Goal: Transaction & Acquisition: Purchase product/service

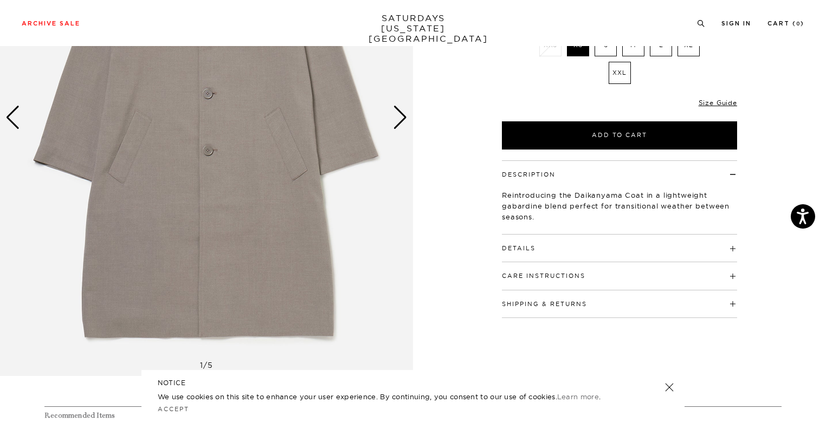
scroll to position [196, 0]
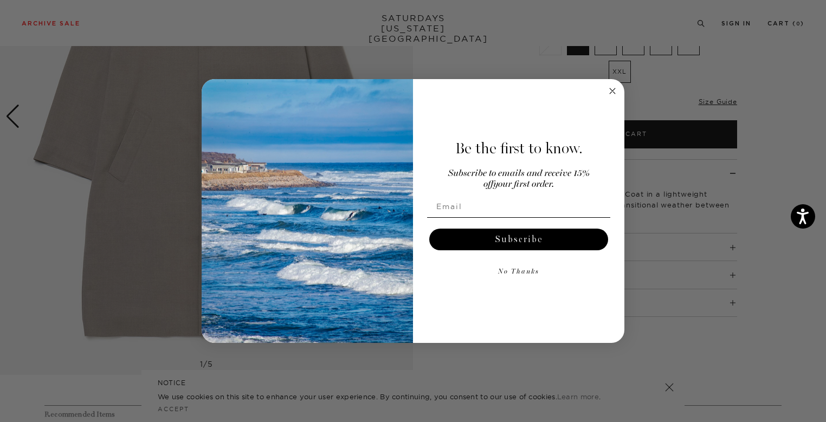
click at [614, 92] on circle "Close dialog" at bounding box center [613, 91] width 12 height 12
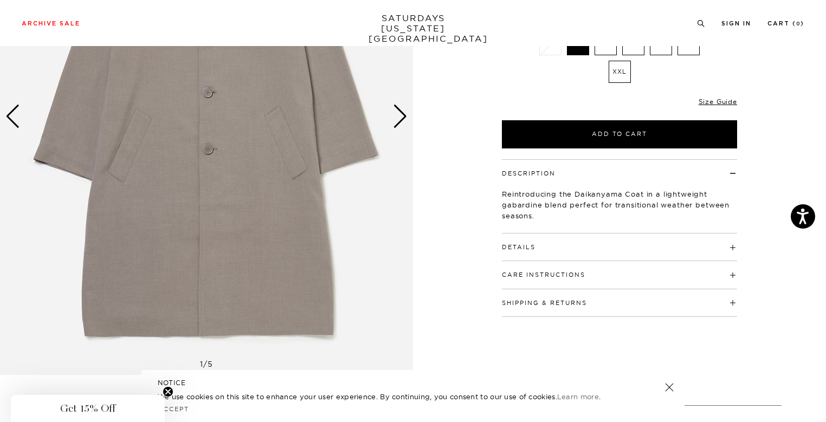
click at [536, 248] on span at bounding box center [536, 247] width 0 height 8
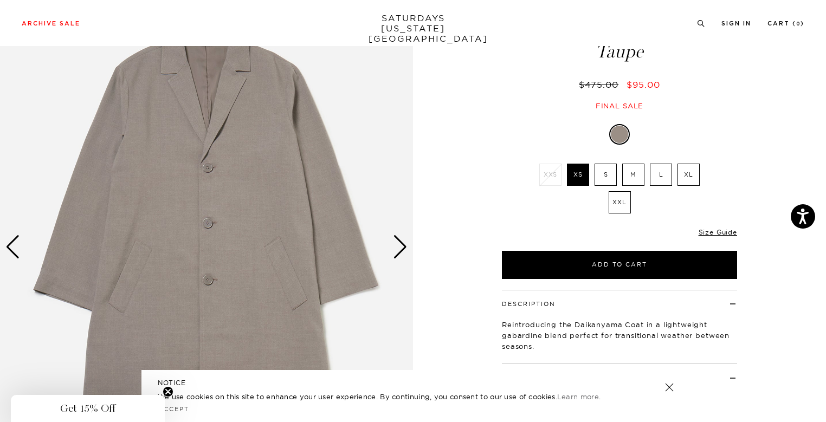
scroll to position [72, 0]
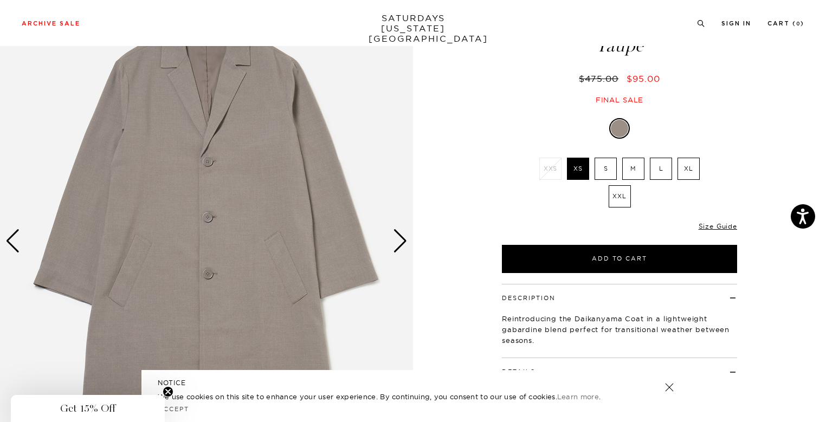
click at [402, 245] on div "Next slide" at bounding box center [400, 241] width 15 height 24
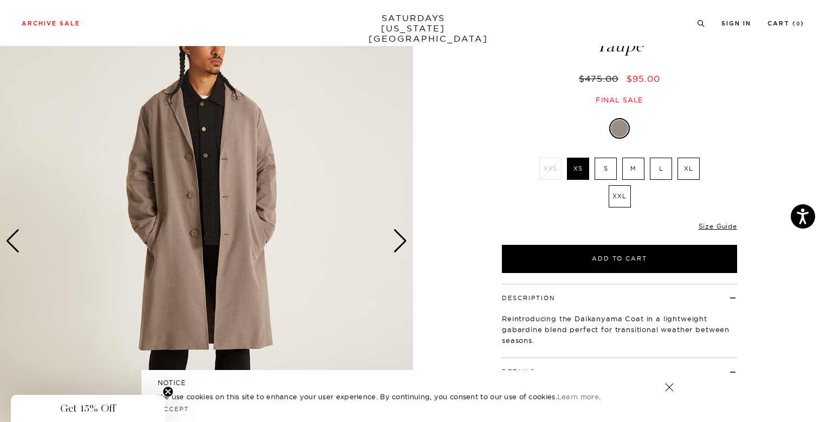
click at [402, 245] on div "Next slide" at bounding box center [400, 241] width 15 height 24
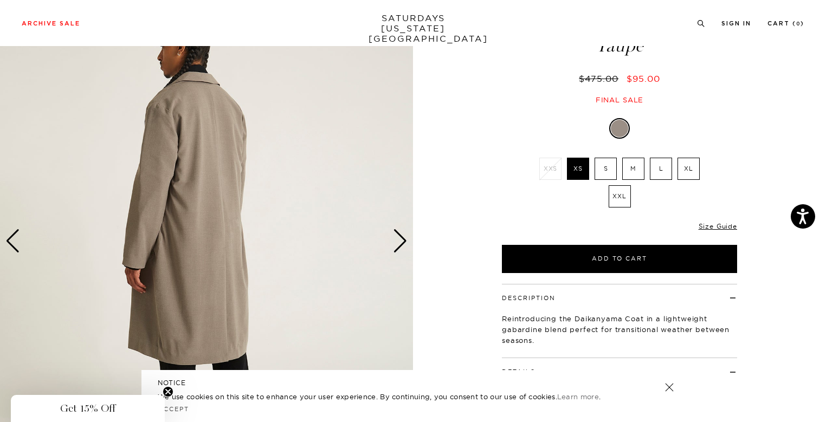
click at [402, 245] on div "Next slide" at bounding box center [400, 241] width 15 height 24
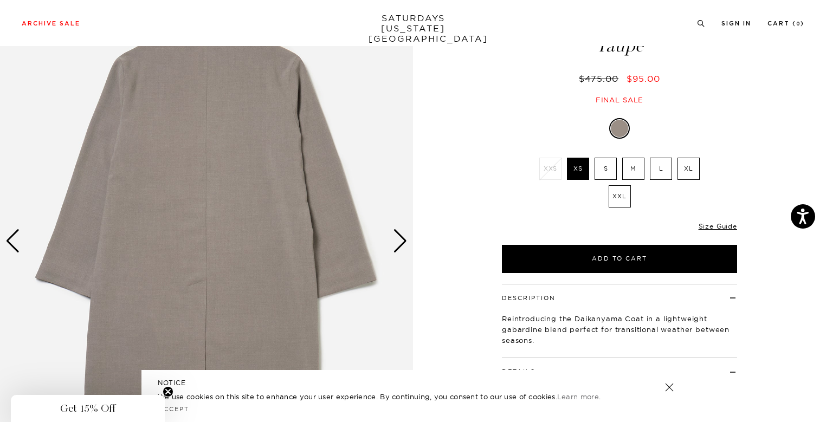
click at [402, 245] on div "Next slide" at bounding box center [400, 241] width 15 height 24
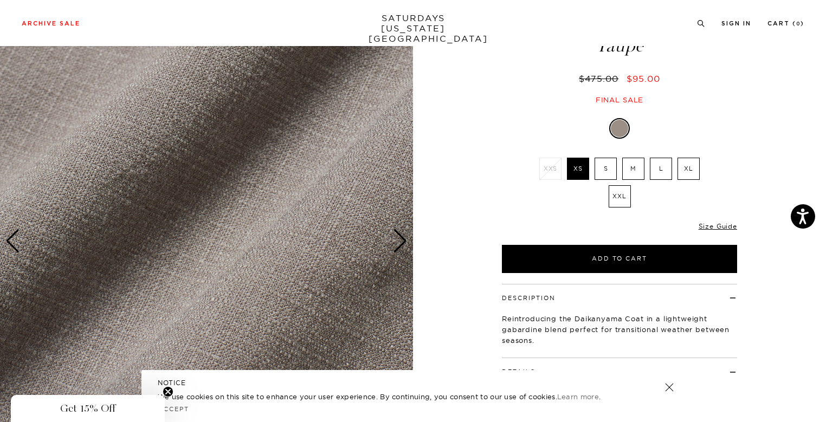
click at [402, 245] on div "Next slide" at bounding box center [400, 241] width 15 height 24
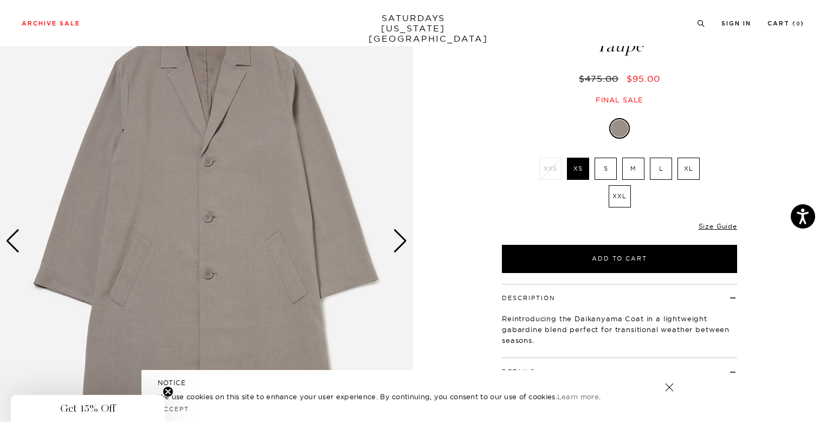
click at [402, 245] on div "Next slide" at bounding box center [400, 241] width 15 height 24
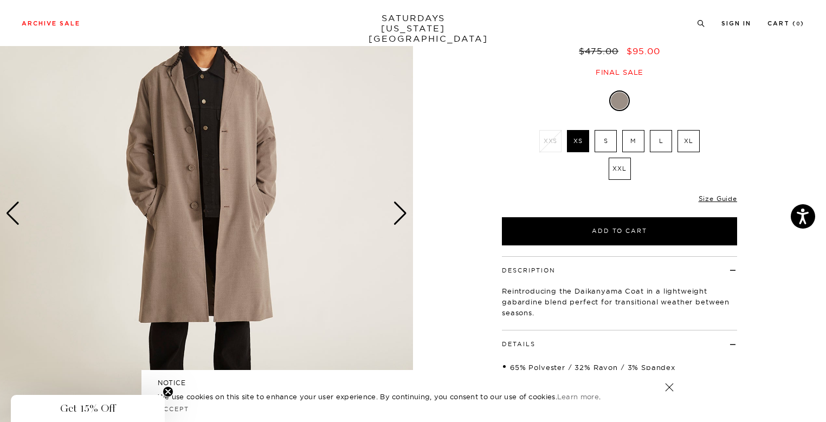
scroll to position [0, 0]
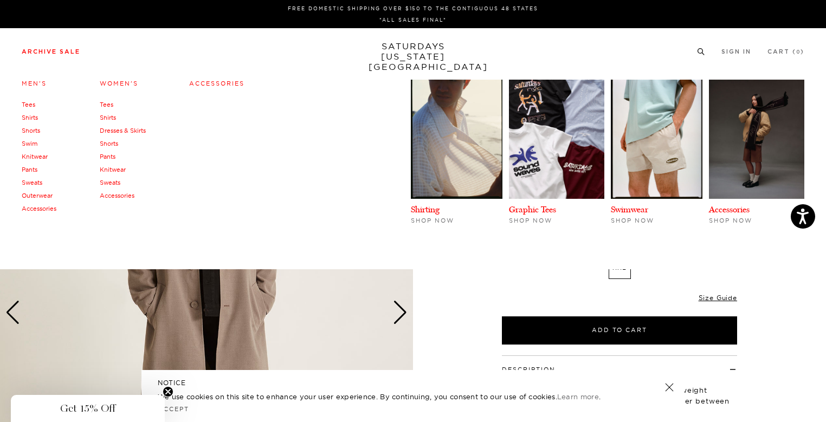
click at [34, 195] on link "Outerwear" at bounding box center [37, 196] width 31 height 8
